Goal: Find specific page/section: Find specific page/section

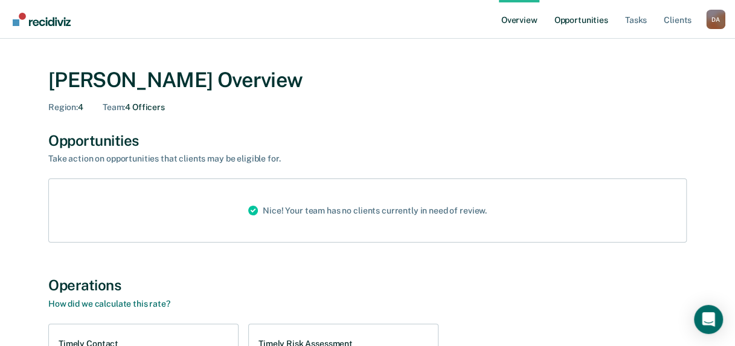
click at [595, 21] on link "Opportunities" at bounding box center [581, 19] width 59 height 39
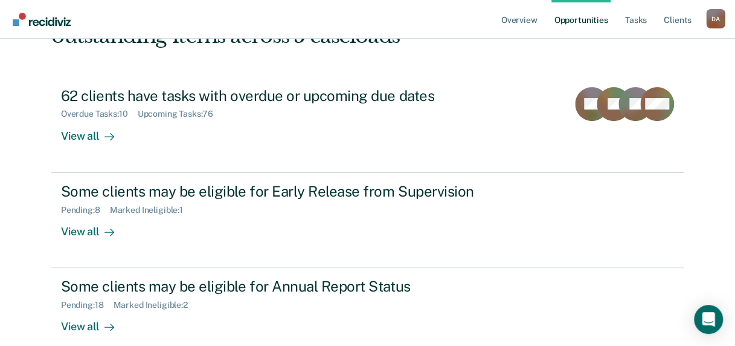
scroll to position [121, 0]
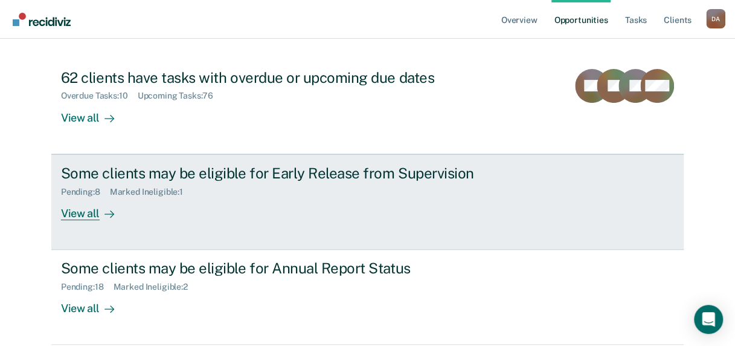
click at [83, 216] on div "View all" at bounding box center [95, 208] width 68 height 24
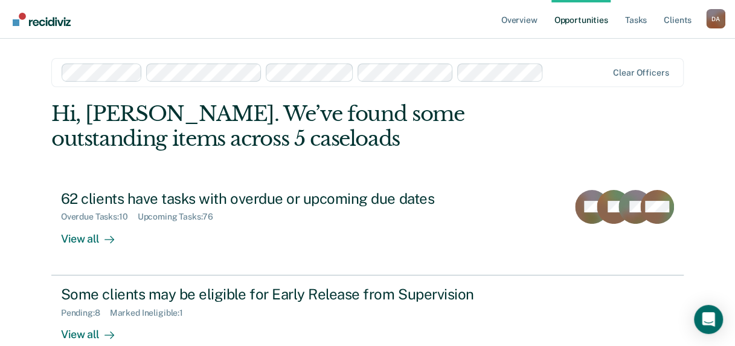
scroll to position [121, 0]
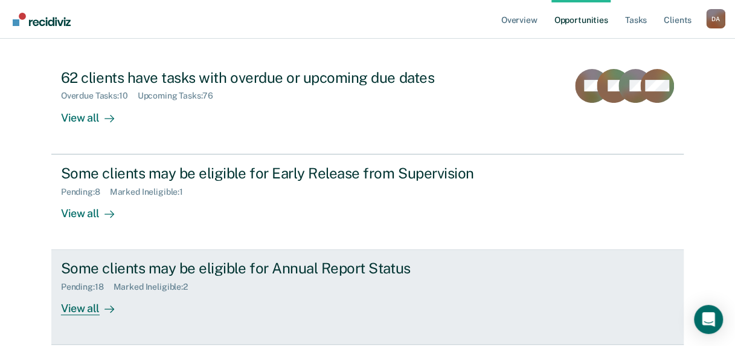
click at [86, 312] on div "View all" at bounding box center [95, 304] width 68 height 24
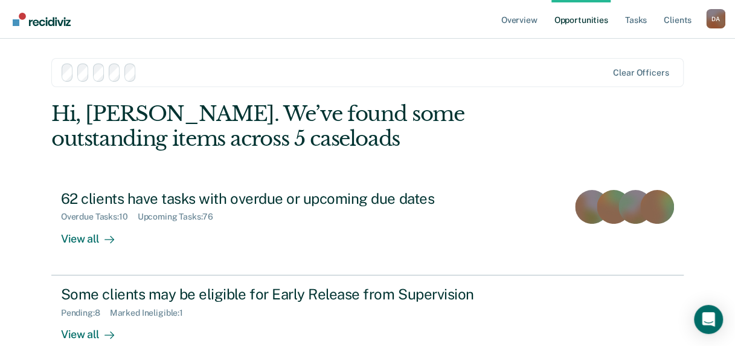
scroll to position [121, 0]
